Goal: Check status: Check status

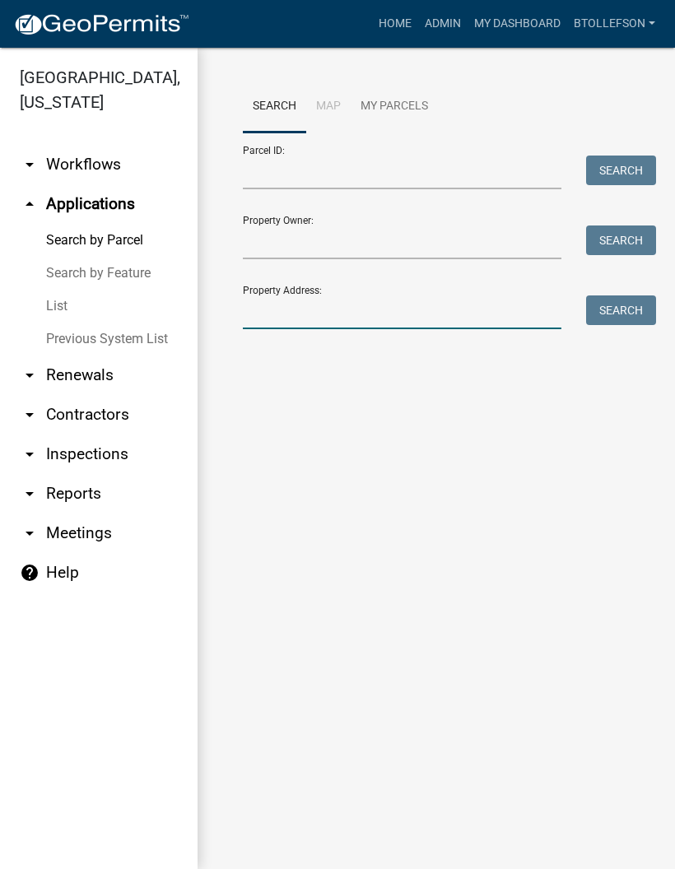
click at [378, 328] on input "Property Address:" at bounding box center [402, 312] width 318 height 34
type input "3831"
click at [614, 313] on button "Search" at bounding box center [621, 310] width 70 height 30
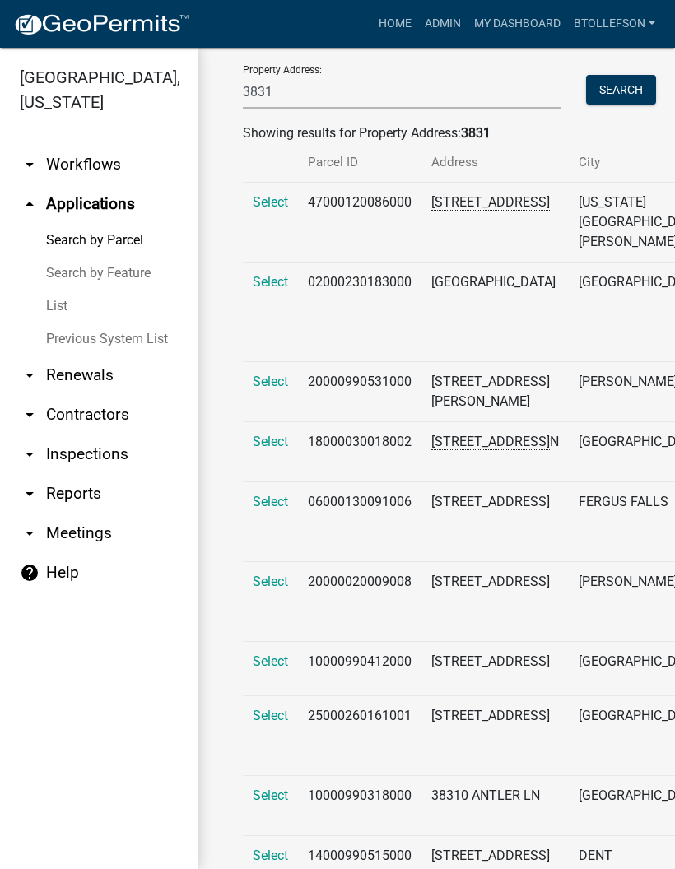
scroll to position [222, 0]
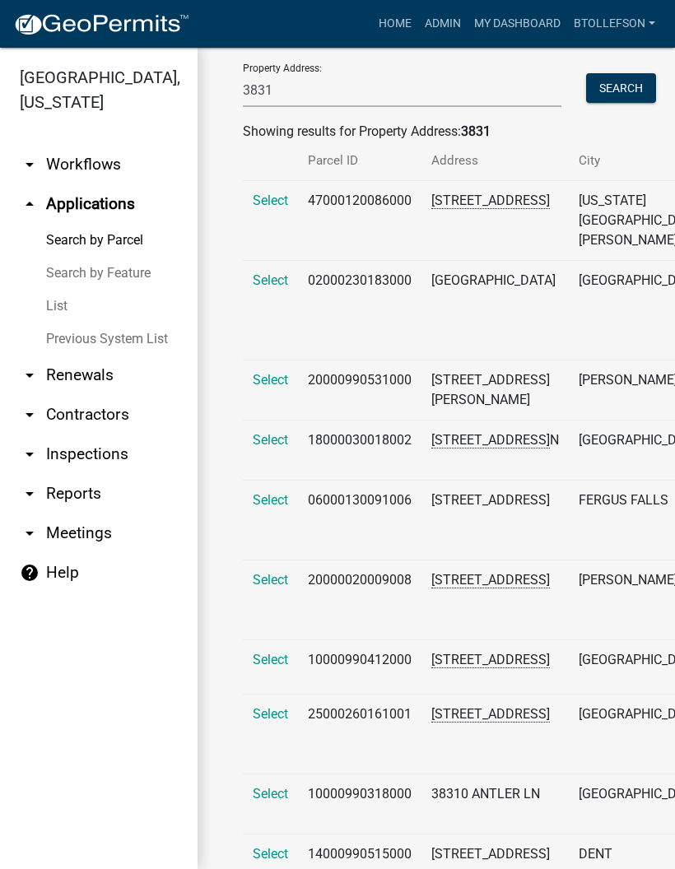
click at [286, 508] on span "Select" at bounding box center [270, 500] width 35 height 16
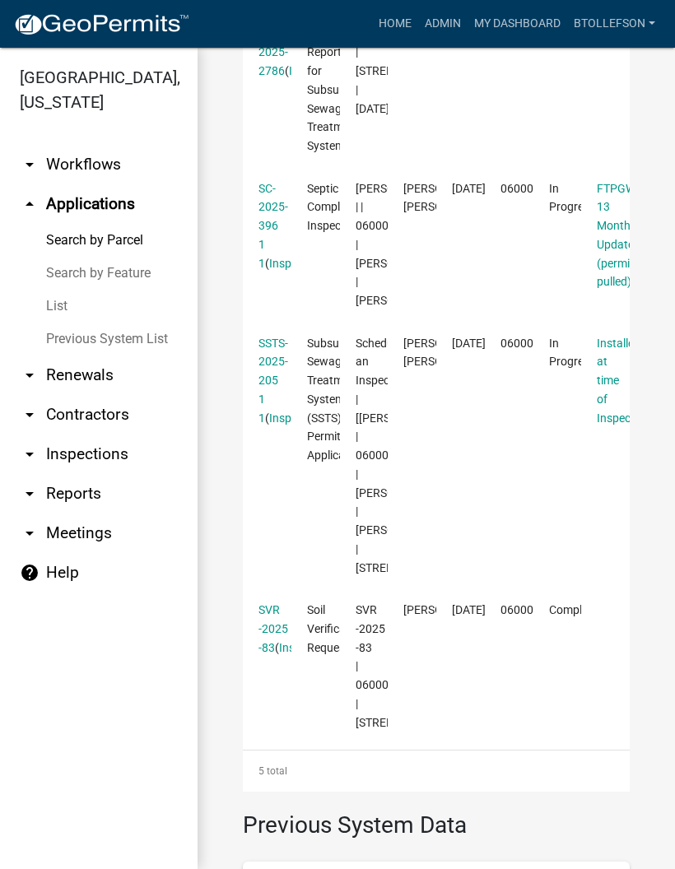
scroll to position [856, 0]
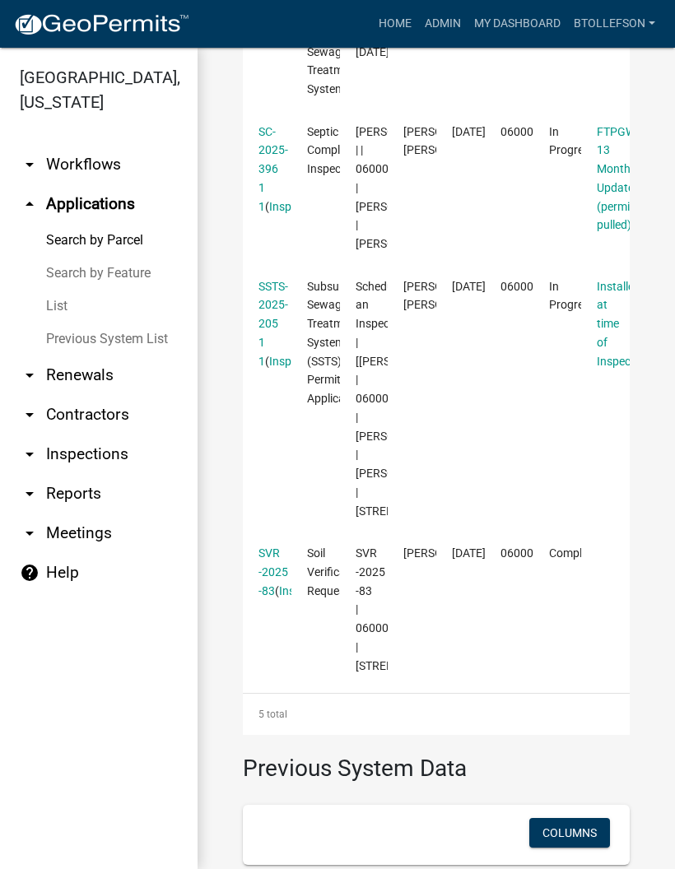
click at [278, 368] on link "SSTS-2025-205 1 1" at bounding box center [273, 324] width 30 height 88
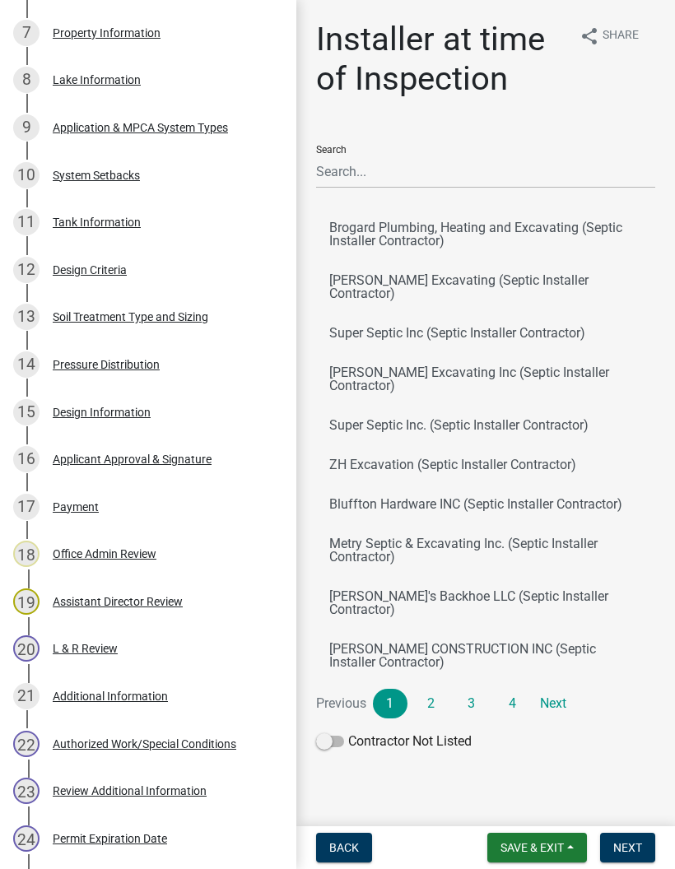
scroll to position [643, 0]
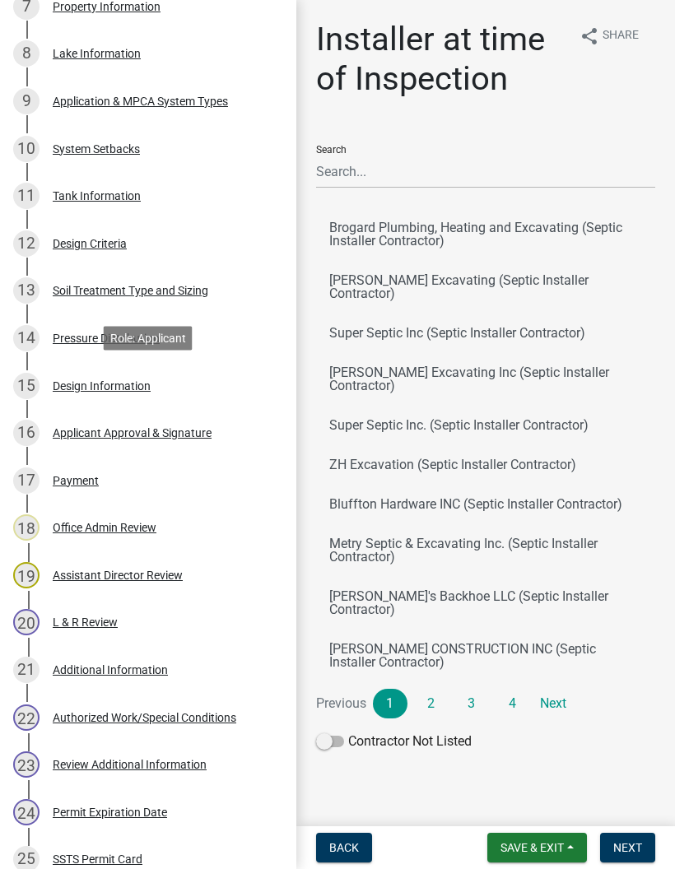
click at [138, 380] on div "Design Information" at bounding box center [102, 386] width 98 height 12
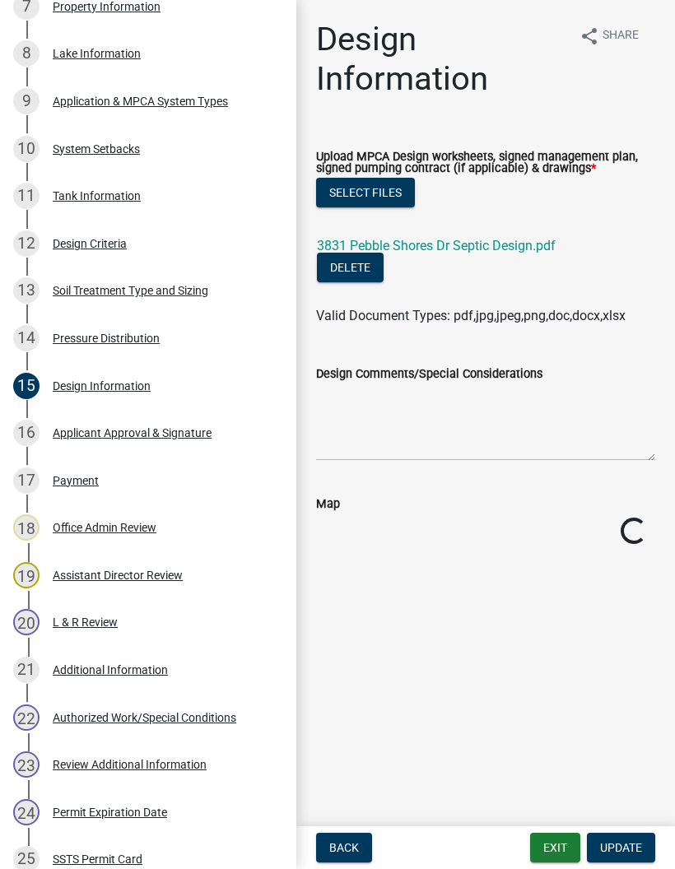
click at [477, 247] on link "3831 Pebble Shores Dr Septic Design.pdf" at bounding box center [436, 246] width 239 height 16
